Goal: Find contact information: Find contact information

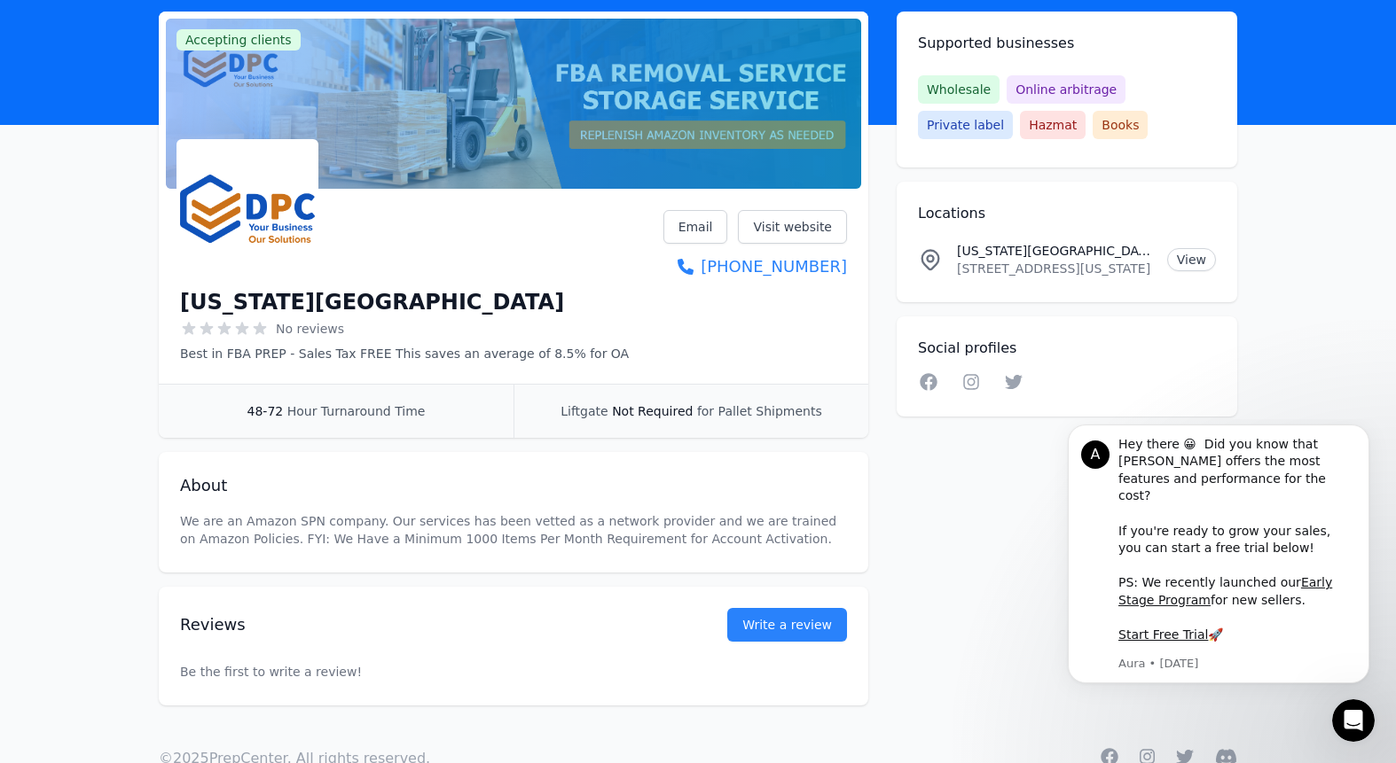
scroll to position [98, 0]
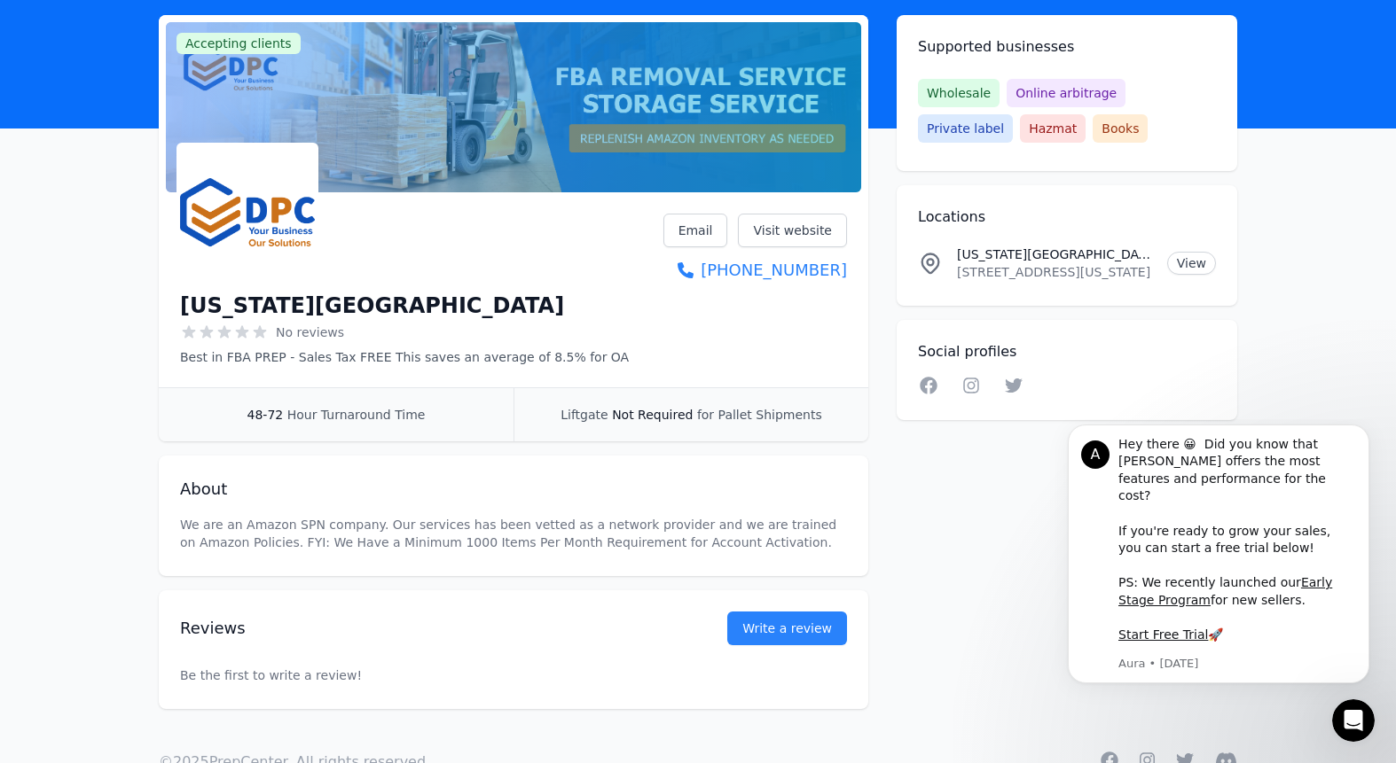
click at [1134, 271] on p "[STREET_ADDRESS][US_STATE]" at bounding box center [1055, 272] width 196 height 18
click at [1135, 271] on p "[STREET_ADDRESS][US_STATE]" at bounding box center [1055, 272] width 196 height 18
copy p "[STREET_ADDRESS][US_STATE]"
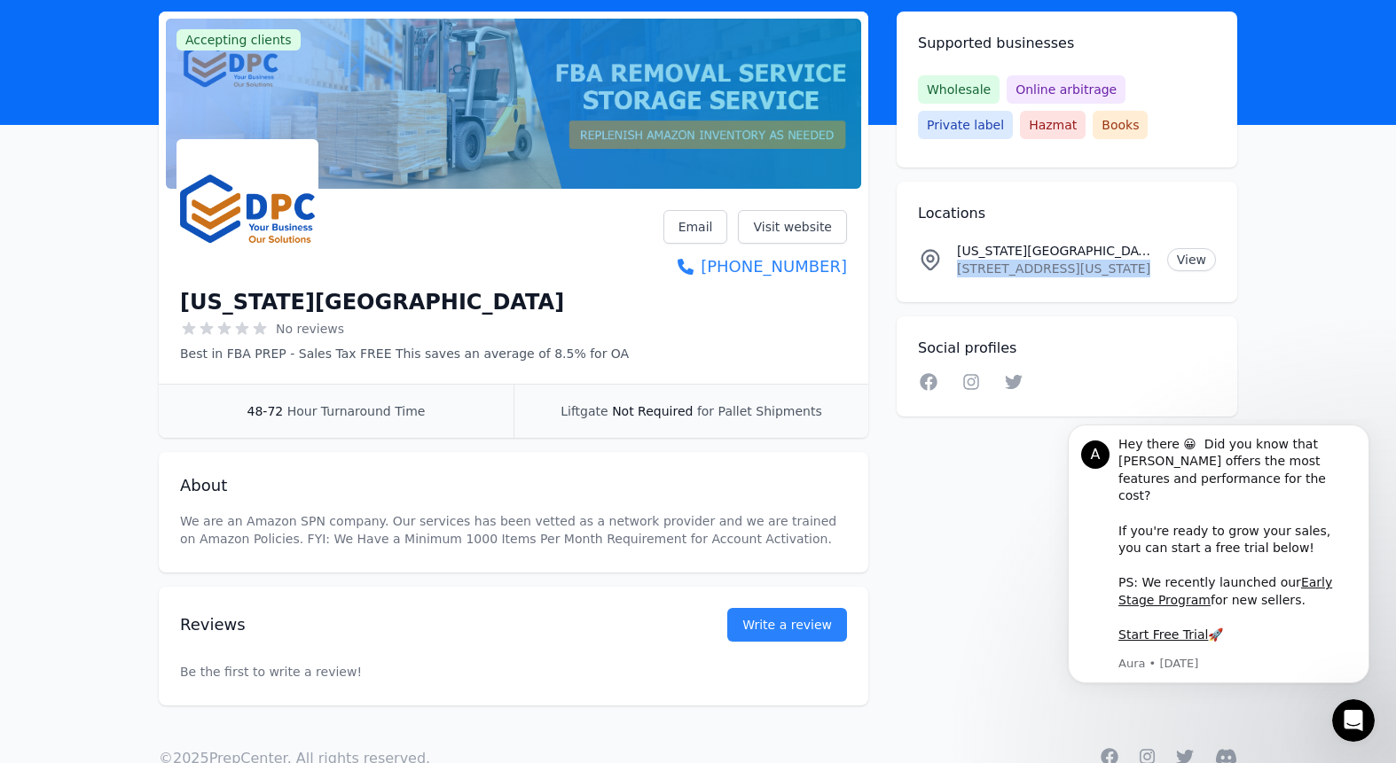
scroll to position [151, 0]
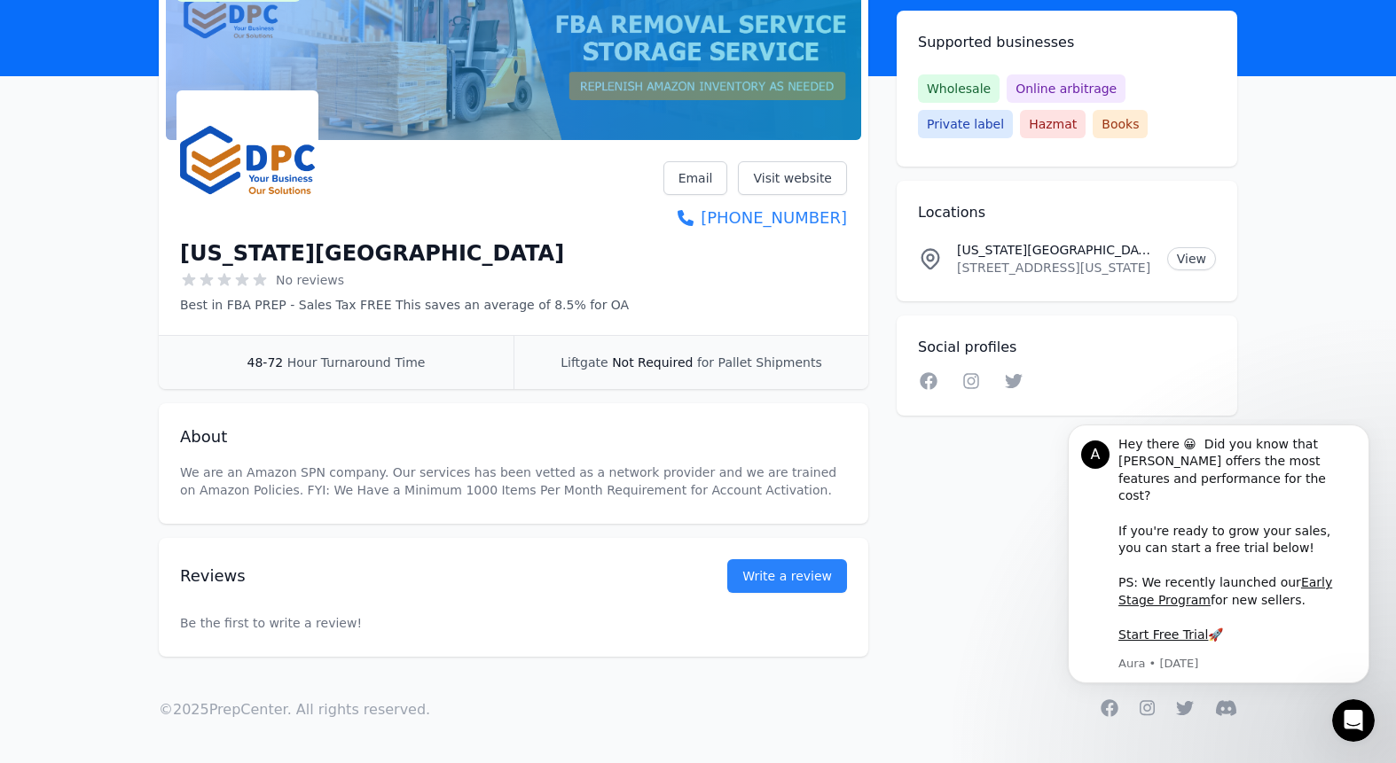
drag, startPoint x: 24, startPoint y: 163, endPoint x: 192, endPoint y: 156, distance: 167.7
click at [38, 161] on main "Accepting clients Claim business [US_STATE] Prep Center No reviews Best in FBA …" at bounding box center [698, 310] width 1396 height 694
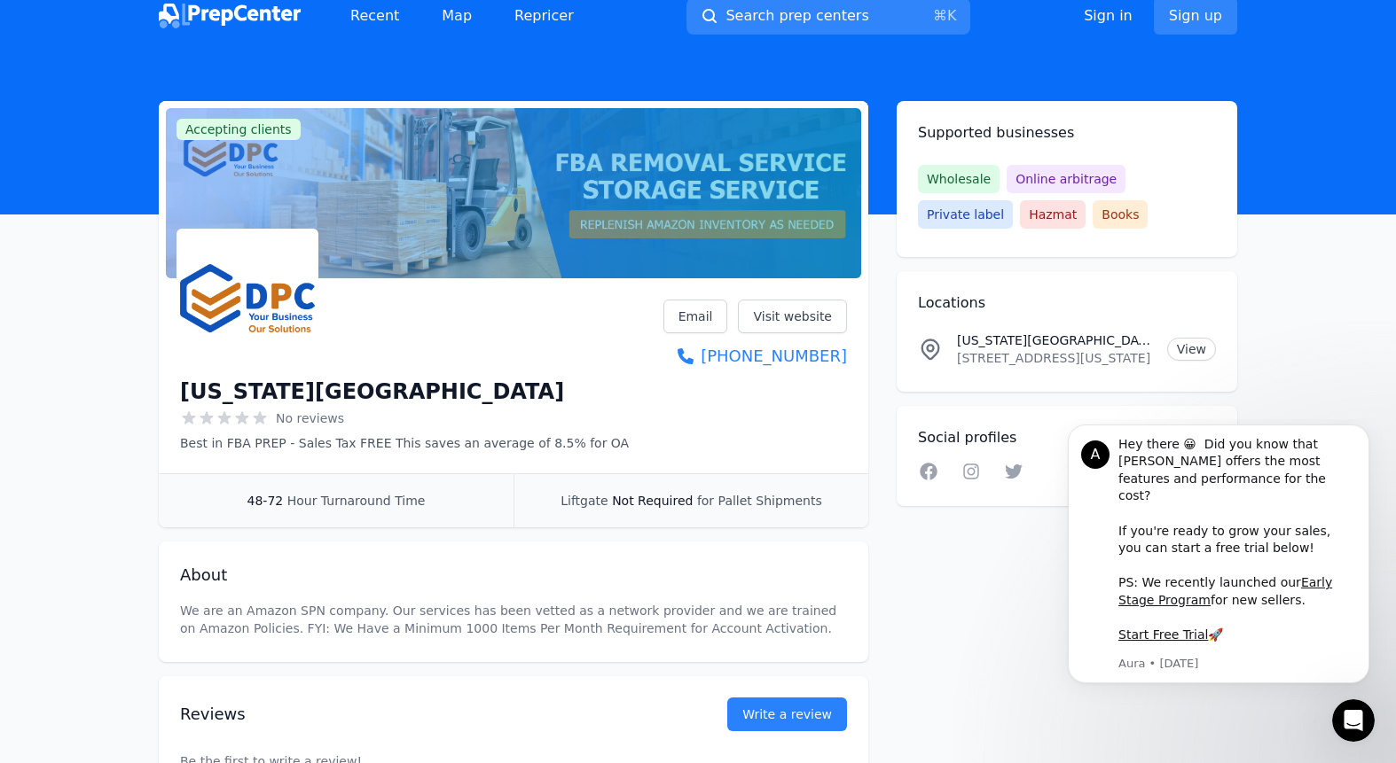
scroll to position [0, 0]
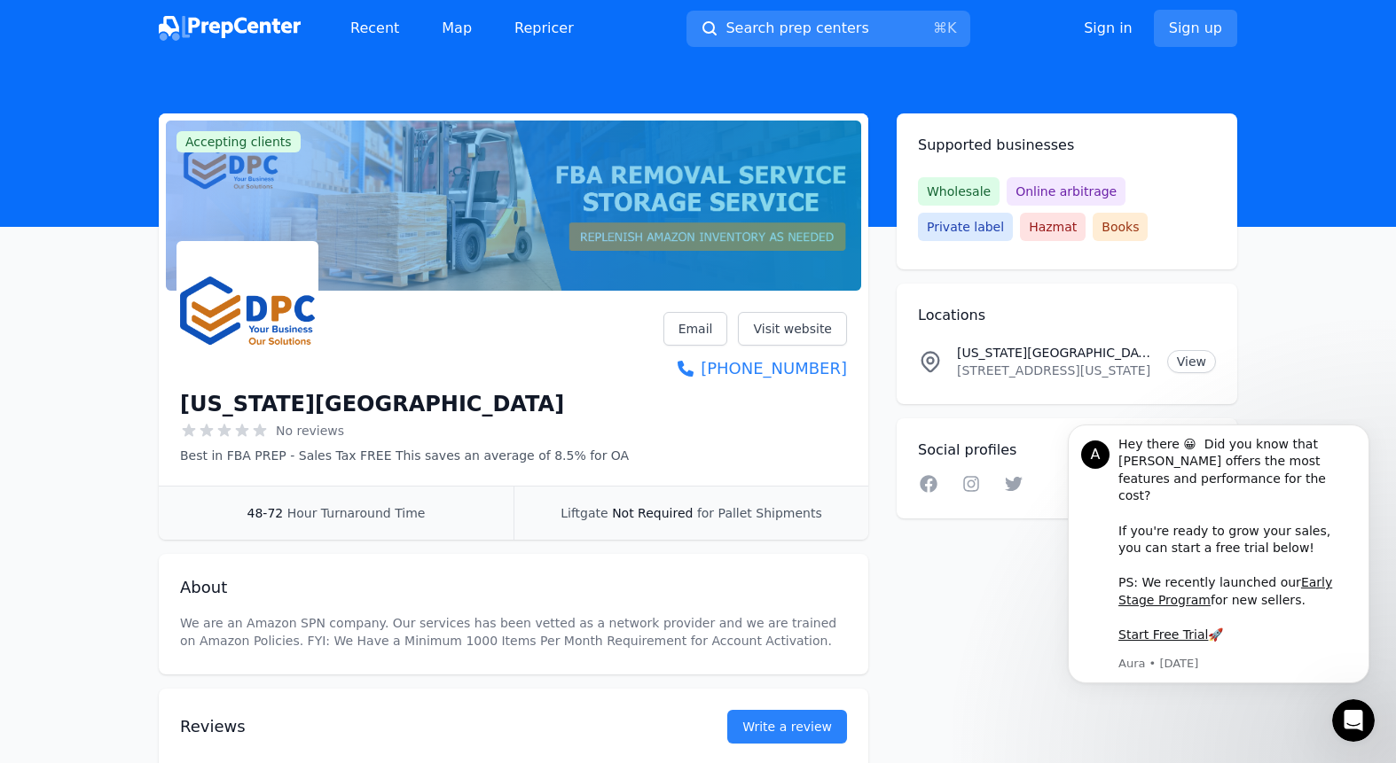
click at [239, 29] on img at bounding box center [230, 28] width 142 height 25
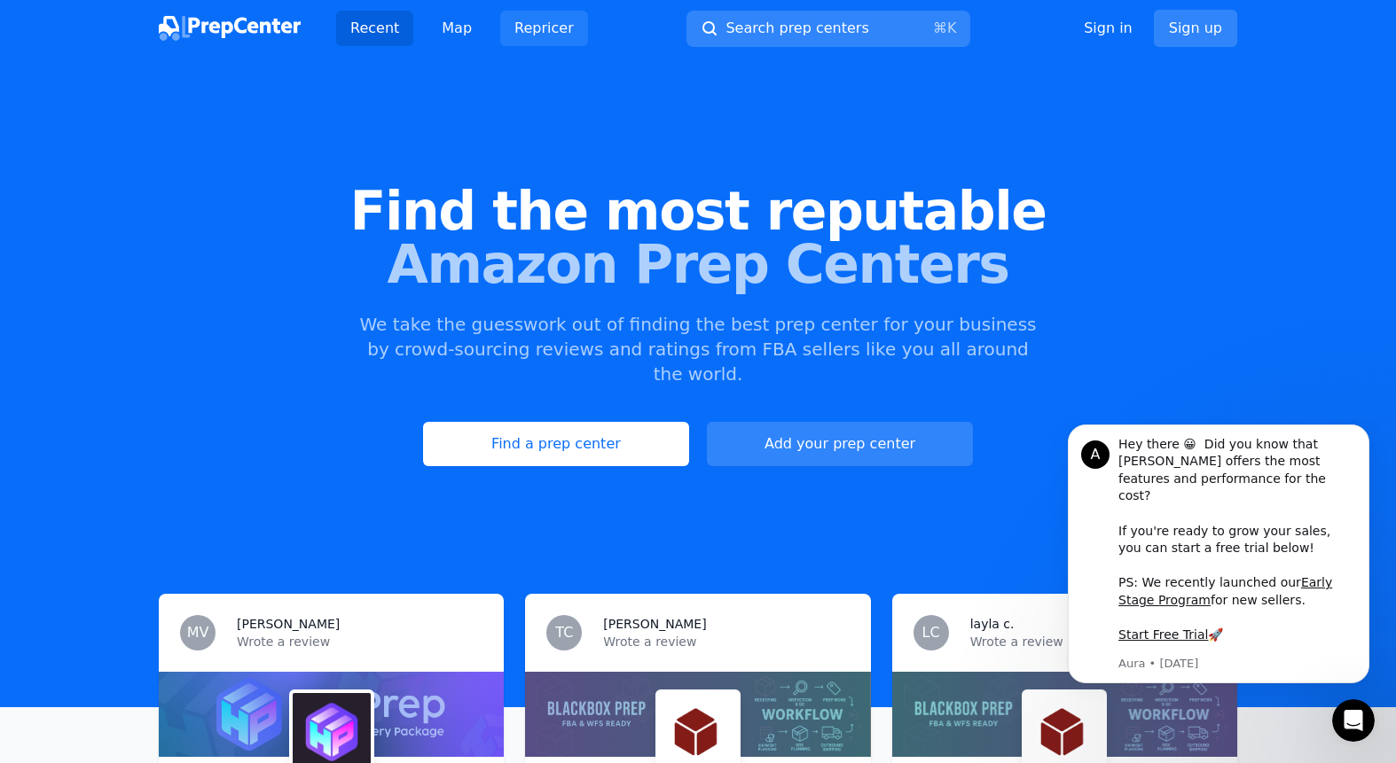
click at [540, 35] on link "Repricer" at bounding box center [544, 28] width 88 height 35
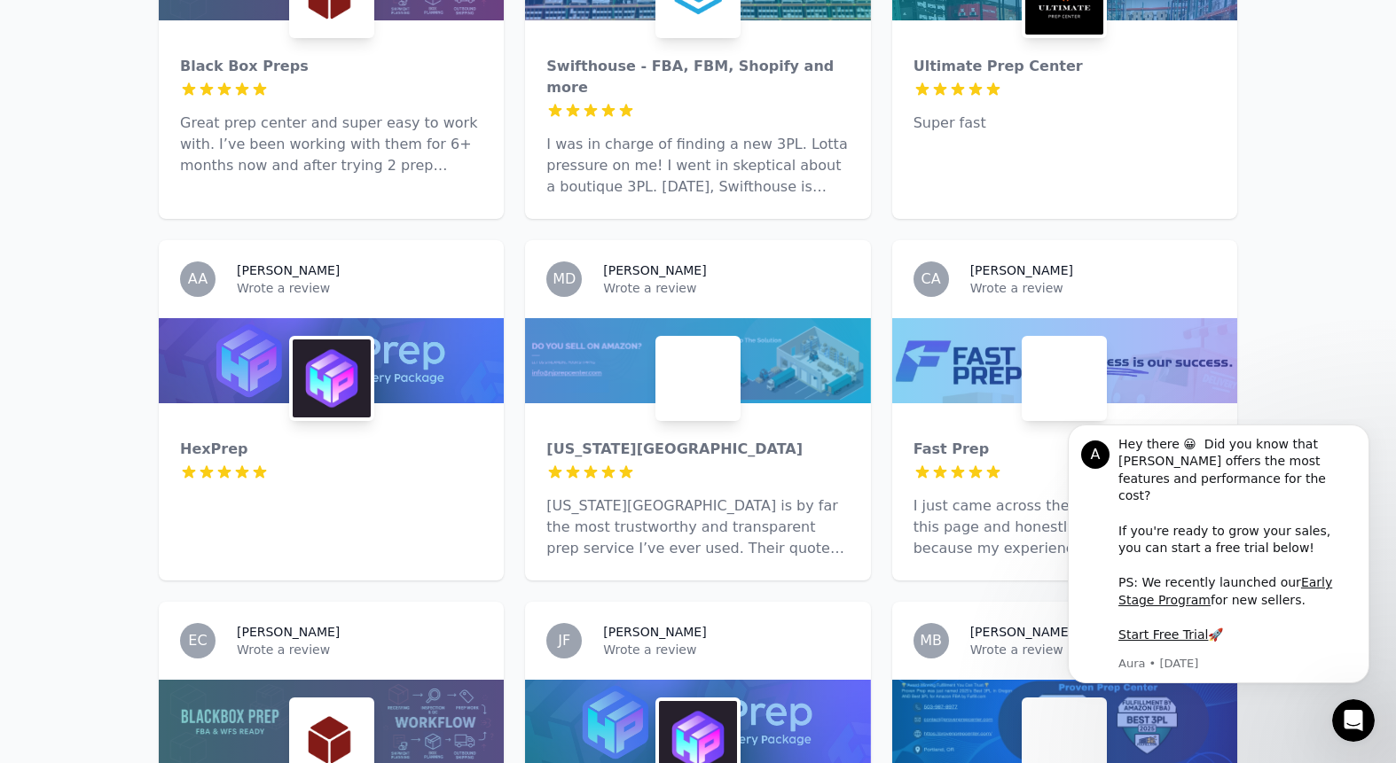
scroll to position [2287, 0]
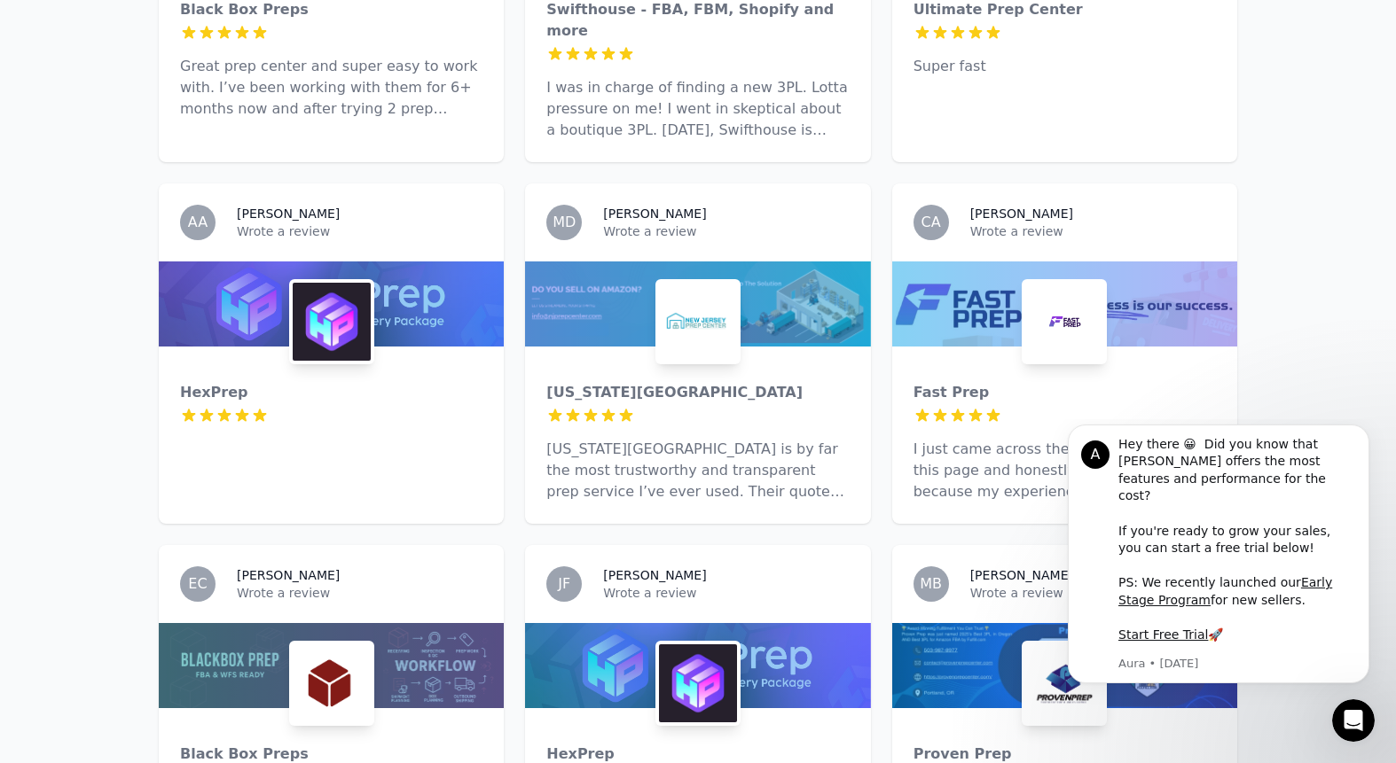
click at [777, 439] on p "[US_STATE][GEOGRAPHIC_DATA] is by far the most trustworthy and transparent prep…" at bounding box center [697, 471] width 302 height 64
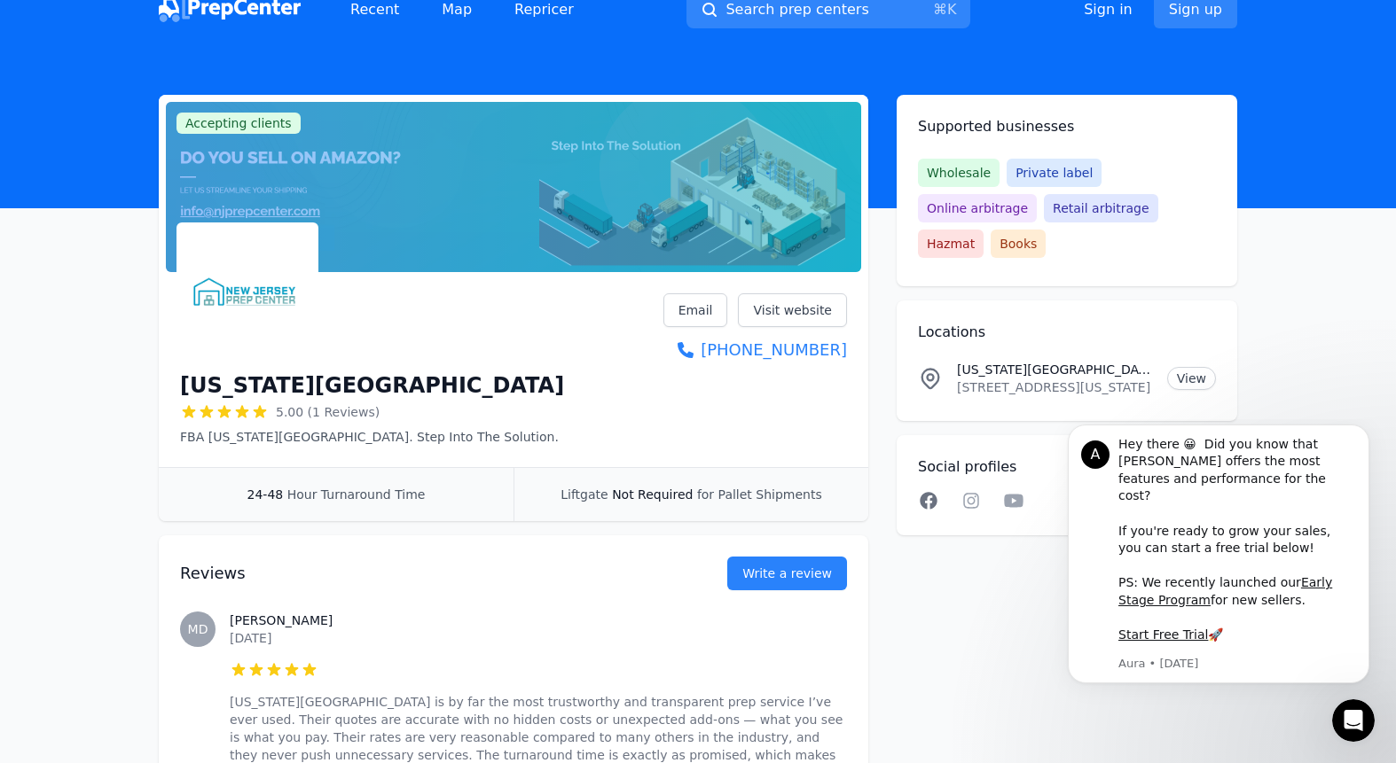
scroll to position [22, 0]
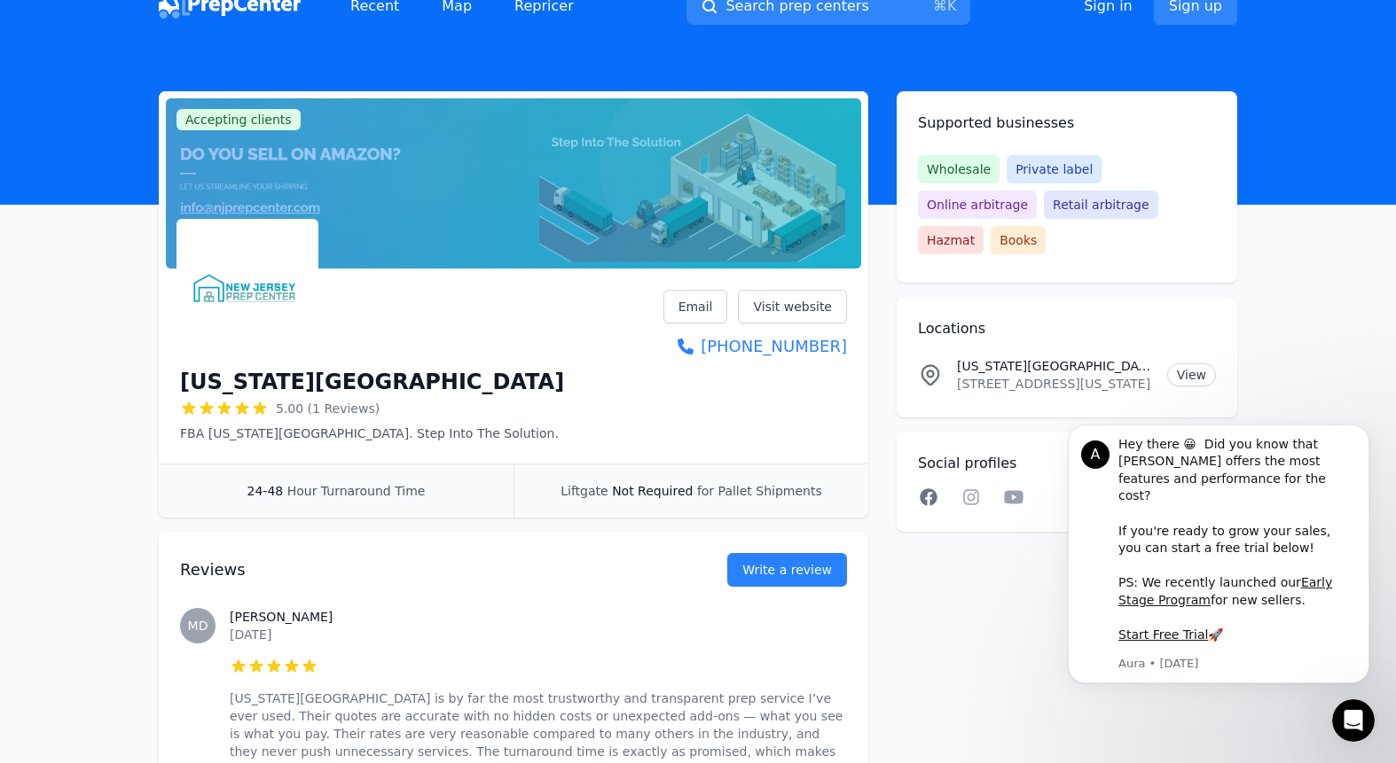
click at [920, 473] on div "Social profiles Linkedin Facebook Instagram Twitter YouTube" at bounding box center [1066, 482] width 341 height 100
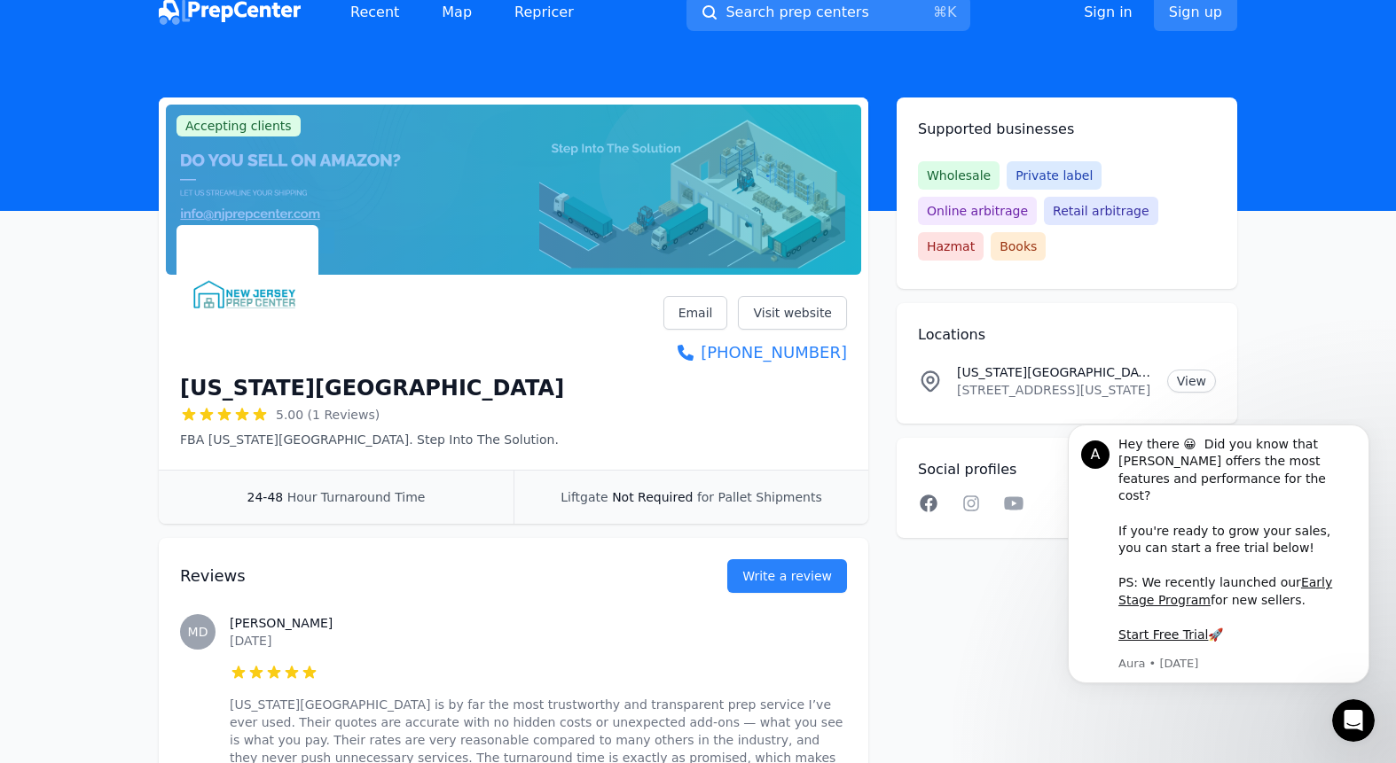
scroll to position [25, 0]
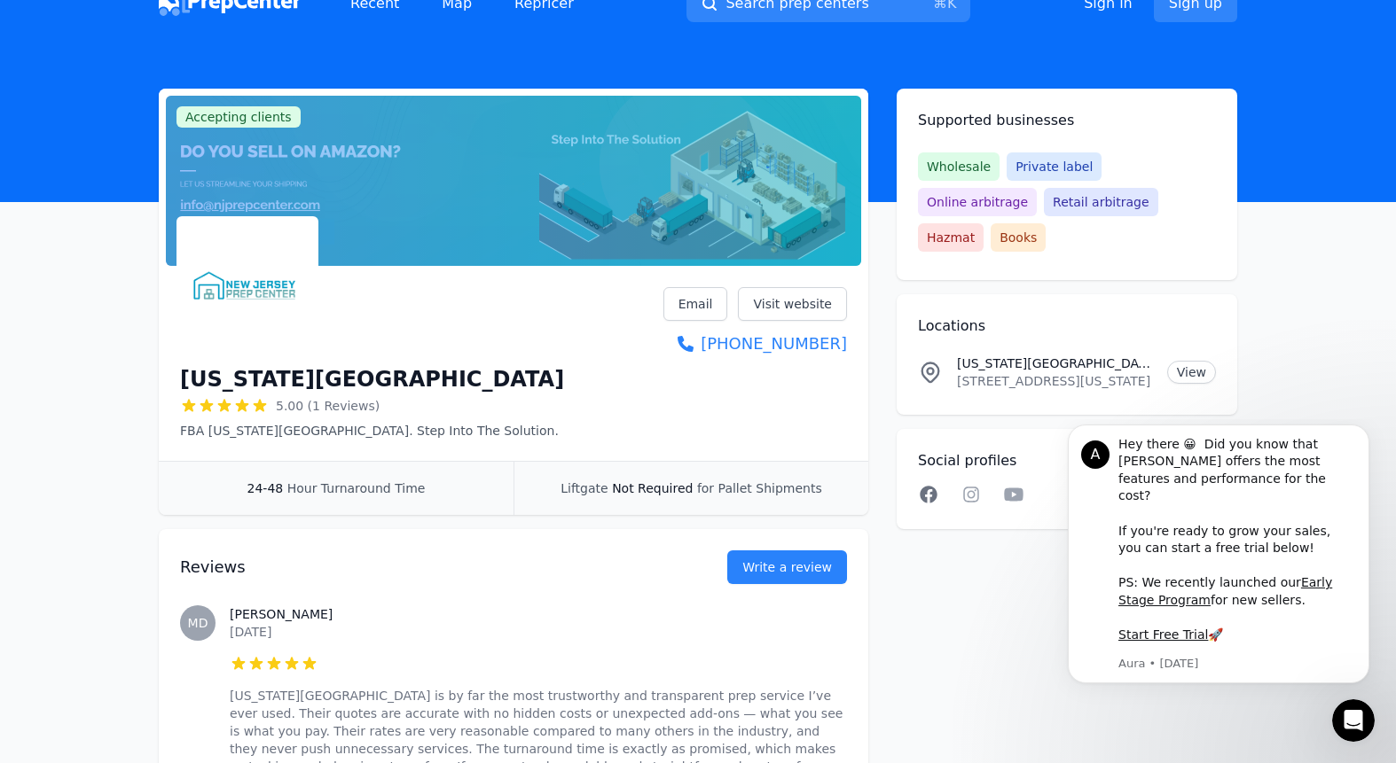
click at [923, 486] on icon at bounding box center [928, 494] width 17 height 17
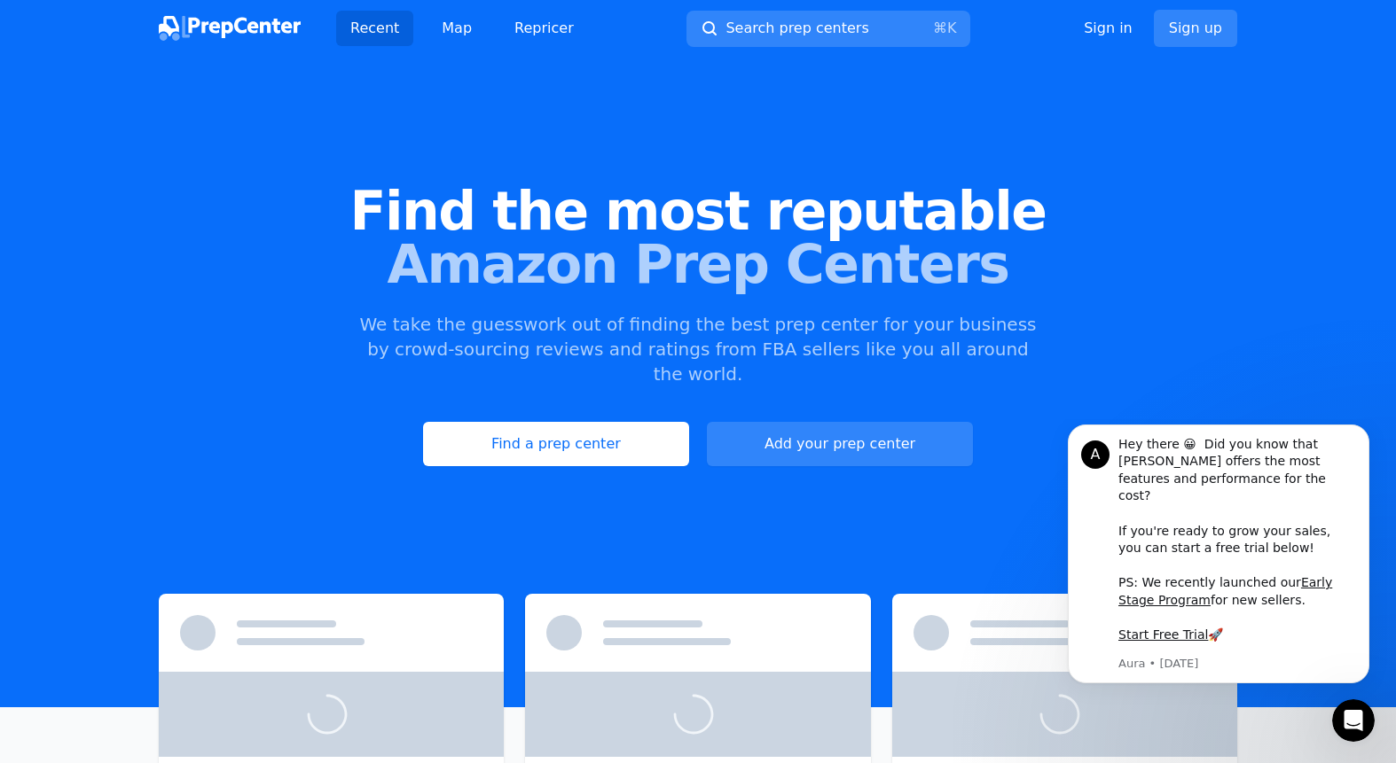
scroll to position [171, 0]
